Goal: Check status

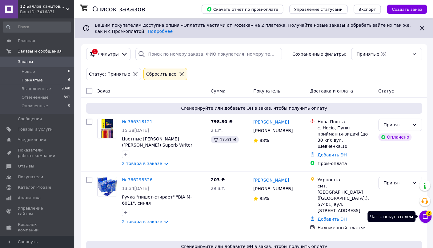
click at [427, 216] on icon at bounding box center [425, 217] width 6 height 6
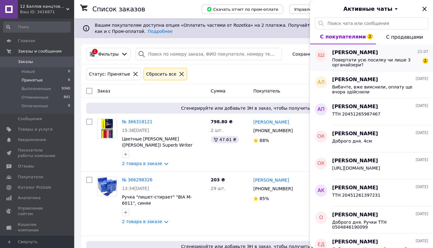
click at [384, 66] on span "Повертати усю посилку чи лише 3 органайзери?" at bounding box center [375, 63] width 87 height 10
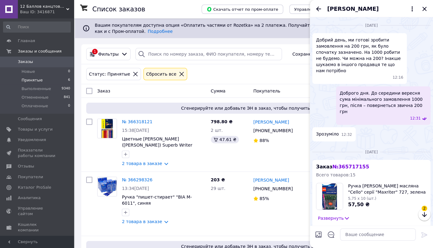
scroll to position [325, 0]
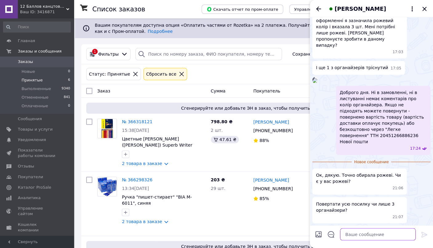
click at [385, 236] on textarea at bounding box center [378, 235] width 76 height 12
paste textarea "Повертайте лише органайзери. Кольори вранці можемо подивитися на складі. Комент…"
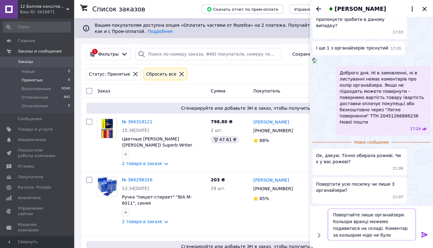
click at [370, 229] on textarea "Повертайте лише органайзери. Кольори вранці можемо подивитися на складі. Комент…" at bounding box center [372, 225] width 88 height 32
click at [372, 229] on textarea "Повертайте лише органайзери. Кольори вранці можемо подивитися на складі. Комент…" at bounding box center [372, 225] width 88 height 32
click at [377, 229] on textarea "Повертайте лише органайзери. Кольори вранці можемо подивитися на складі. Комент…" at bounding box center [372, 225] width 88 height 32
click at [398, 231] on textarea "Повертайте лише органайзери. Кольори вранці можемо подивитися на складі. Комент…" at bounding box center [372, 225] width 88 height 32
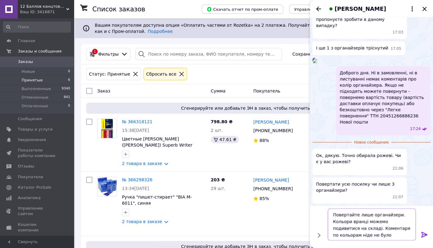
type textarea "Повертайте лише органайзери. Кольори вранці можемо подивитися на складі. Комент…"
click at [424, 236] on icon at bounding box center [424, 234] width 7 height 7
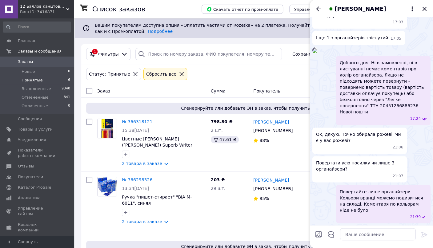
scroll to position [349, 0]
click at [424, 10] on icon "Закрыть" at bounding box center [424, 9] width 4 height 4
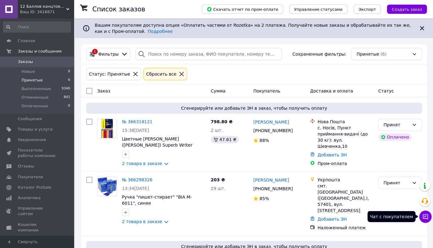
click at [427, 217] on icon at bounding box center [425, 217] width 6 height 6
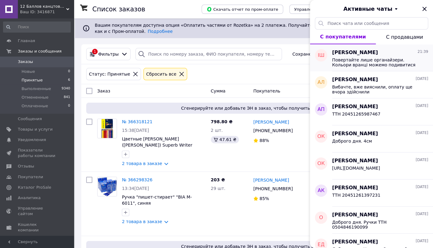
click at [352, 61] on span "Повертайте лише органайзери. Кольори вранці можемо подивитися на складі. Комент…" at bounding box center [375, 63] width 87 height 10
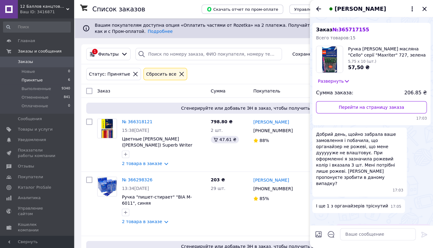
scroll to position [0, 0]
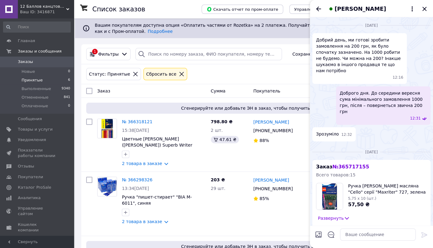
click at [349, 164] on span "№ 365717155" at bounding box center [350, 167] width 37 height 6
copy span "№ 365717155"
click at [425, 7] on icon "Закрыть" at bounding box center [424, 8] width 7 height 7
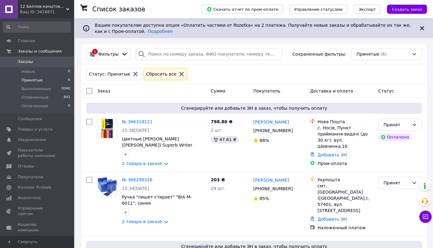
click at [243, 70] on div "Статус: Принятые Сбросить все" at bounding box center [254, 74] width 338 height 15
click at [250, 75] on div "Статус: Принятые Сбросить все" at bounding box center [254, 74] width 338 height 15
click at [199, 76] on div "Статус: Принятые Сбросить все" at bounding box center [254, 74] width 338 height 15
